Goal: Navigation & Orientation: Go to known website

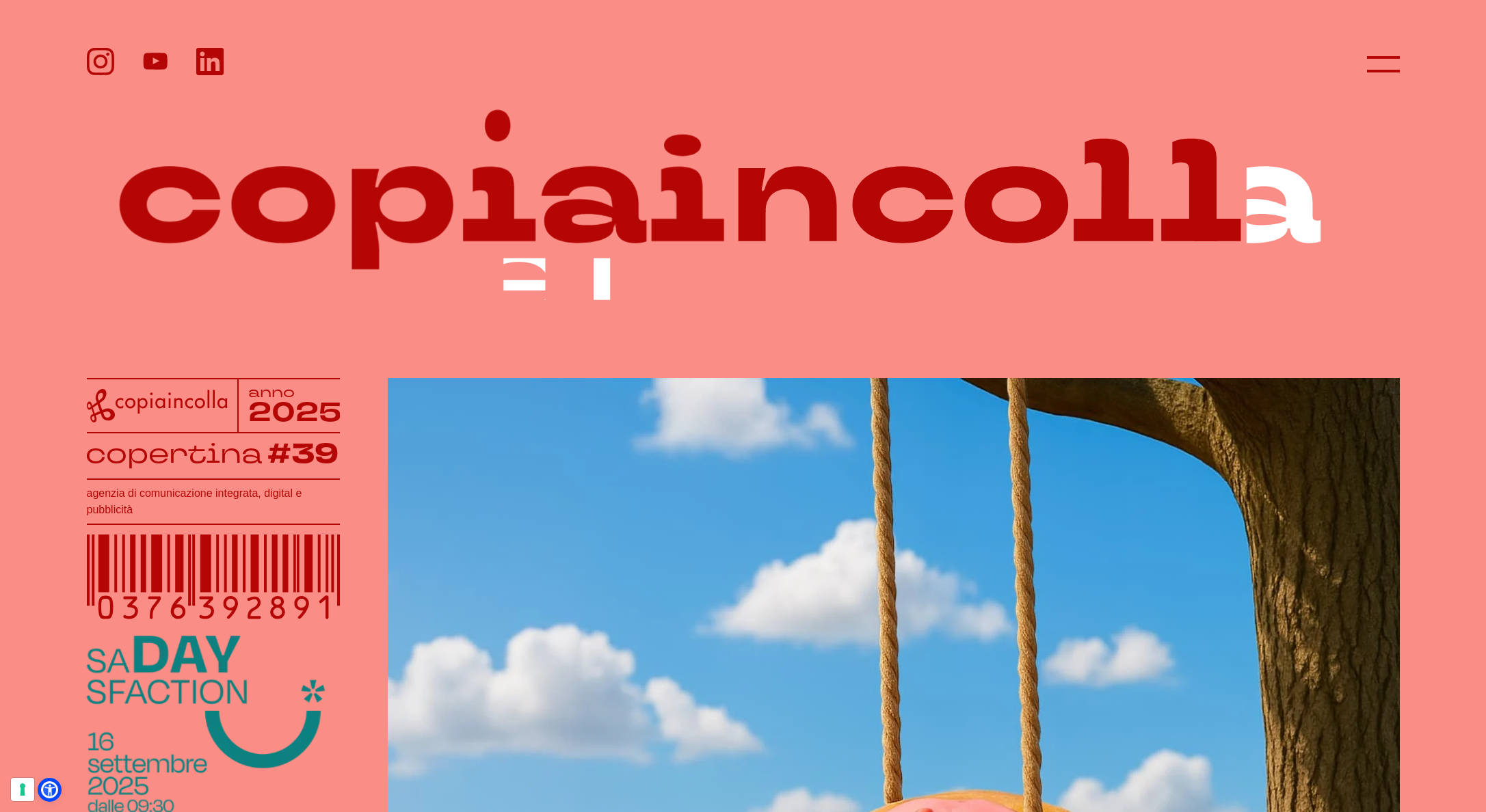
click at [158, 57] on icon at bounding box center [155, 61] width 24 height 17
